Goal: Find specific page/section: Find specific page/section

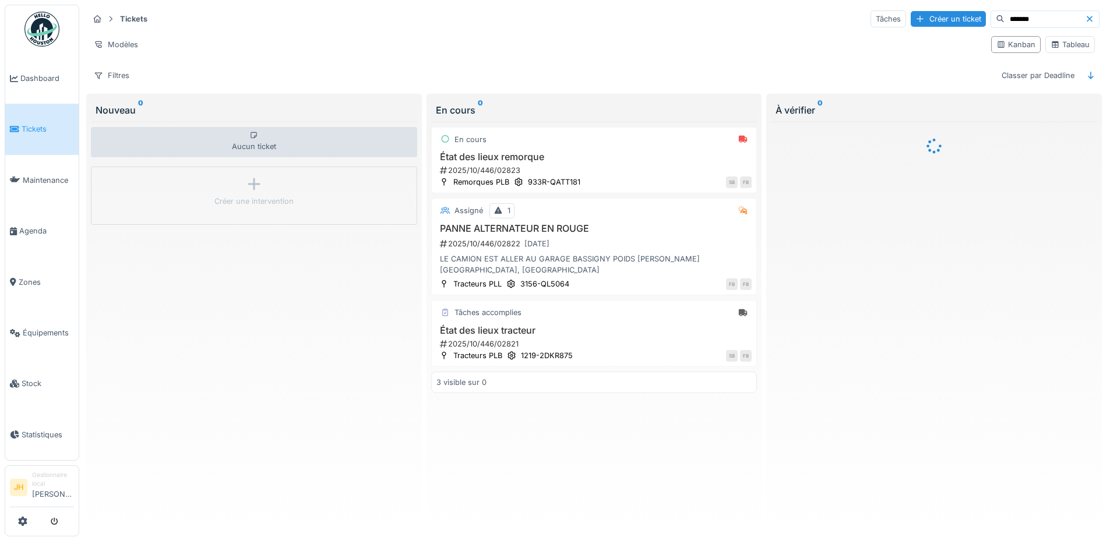
scroll to position [7, 0]
click at [1005, 13] on input "*******" at bounding box center [1045, 19] width 80 height 16
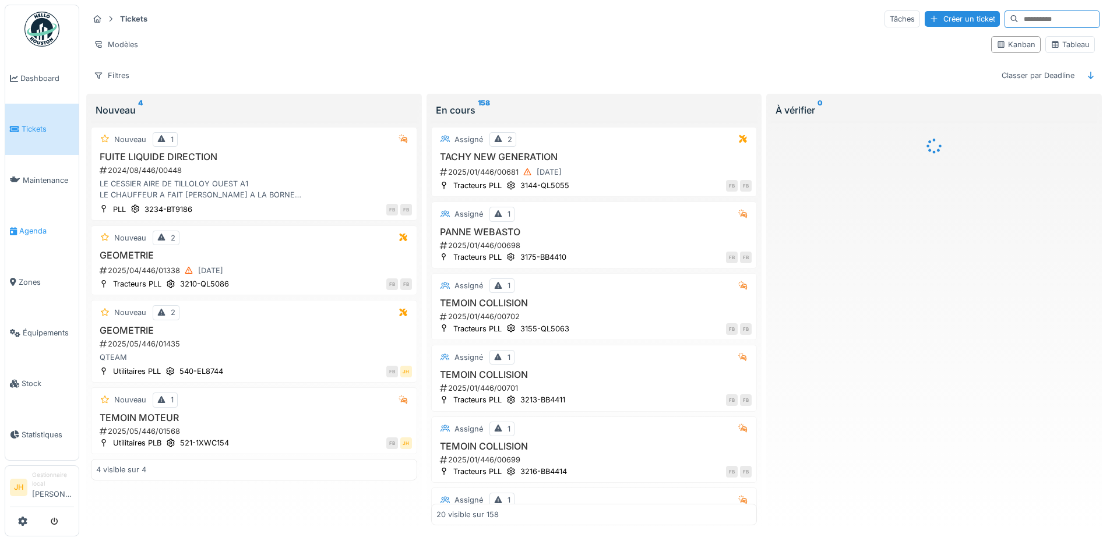
click at [43, 226] on span "Agenda" at bounding box center [46, 231] width 55 height 11
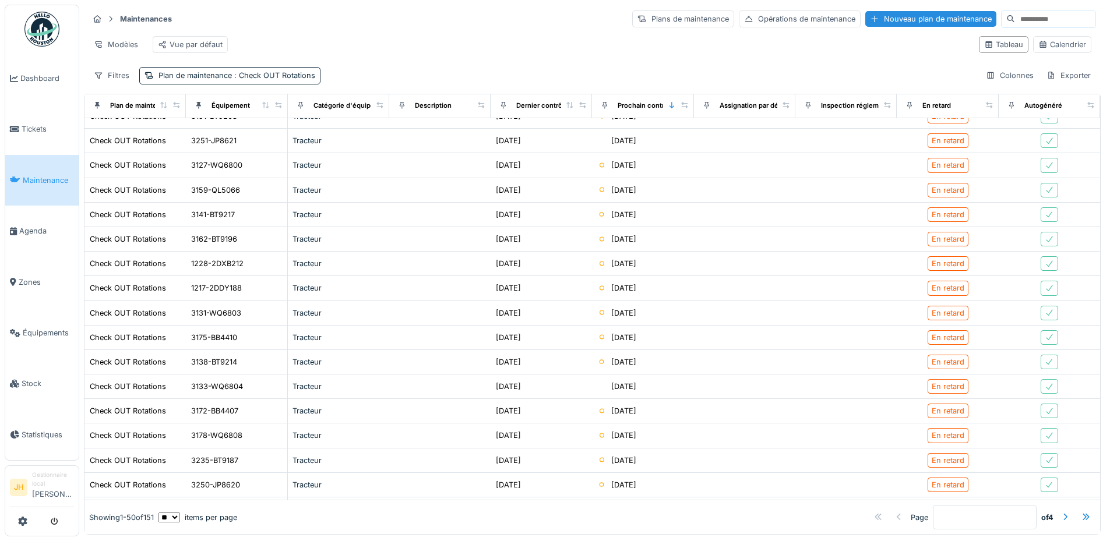
scroll to position [874, 0]
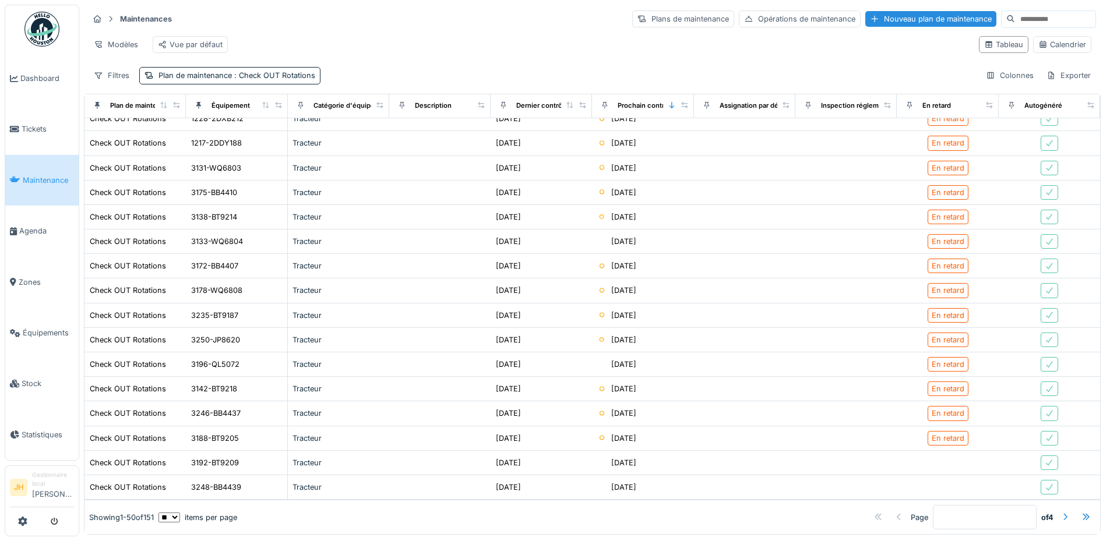
click at [1061, 512] on div at bounding box center [1065, 517] width 9 height 11
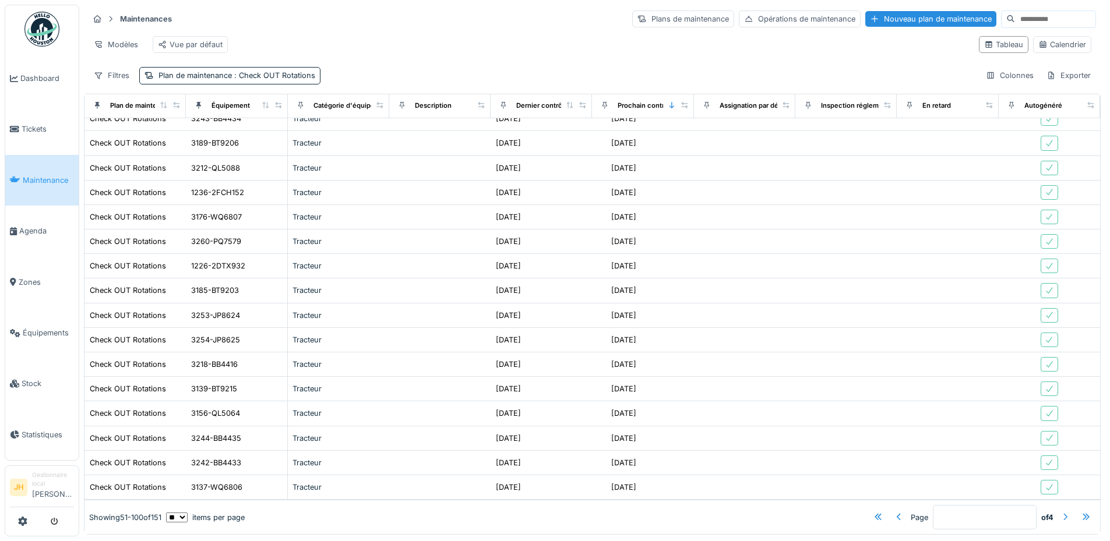
scroll to position [0, 0]
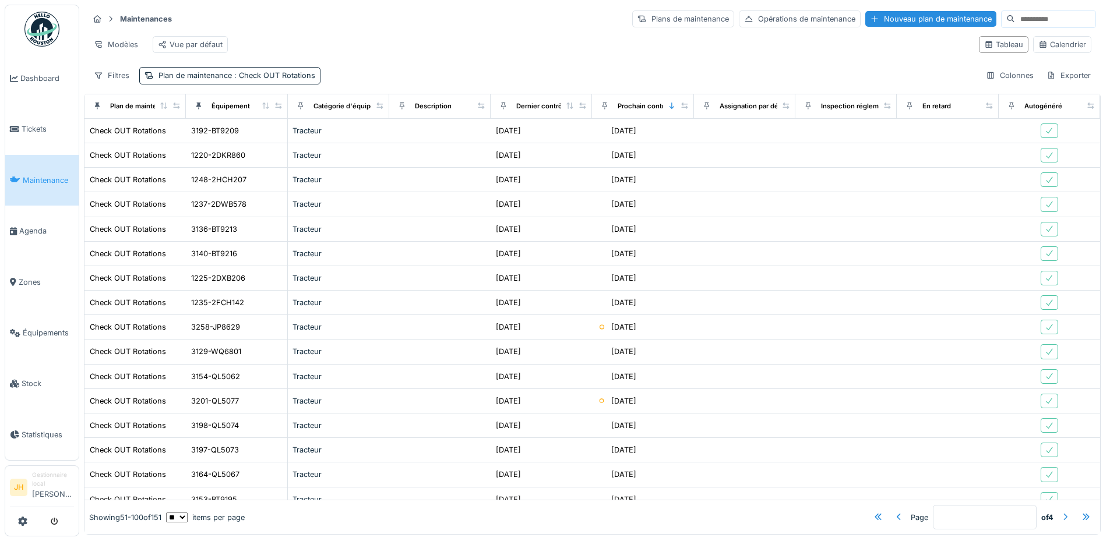
click at [1061, 512] on div at bounding box center [1065, 517] width 9 height 11
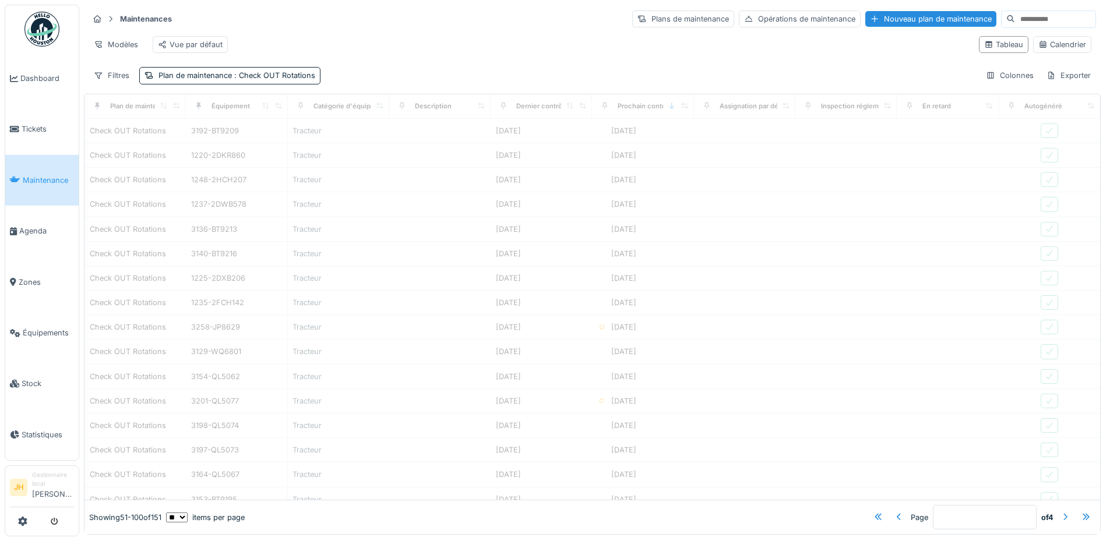
type input "*"
